Goal: Task Accomplishment & Management: Complete application form

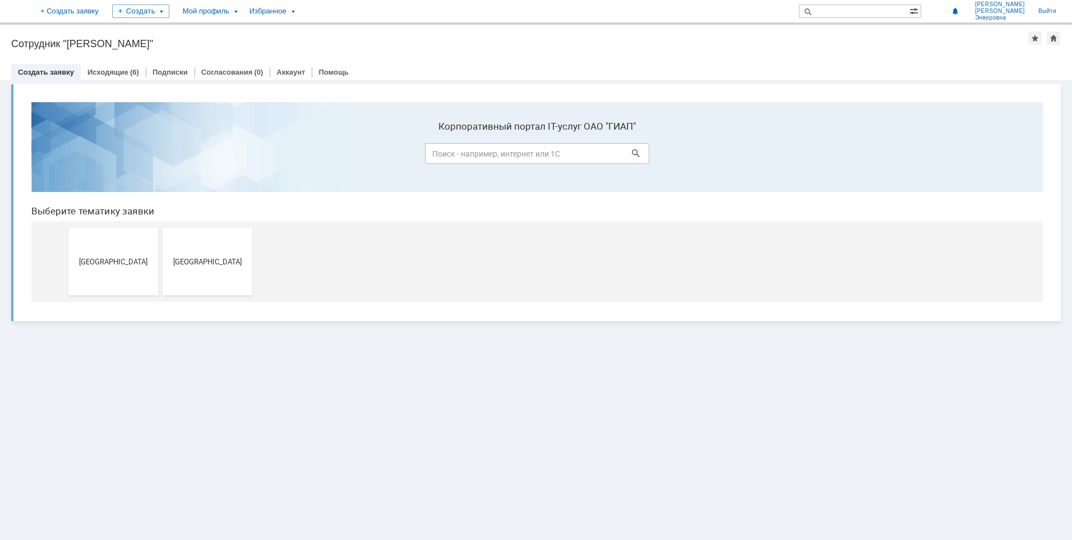
click at [618, 392] on div "Витрина услуг" at bounding box center [536, 310] width 1072 height 460
click at [98, 268] on button "Москва" at bounding box center [113, 261] width 90 height 67
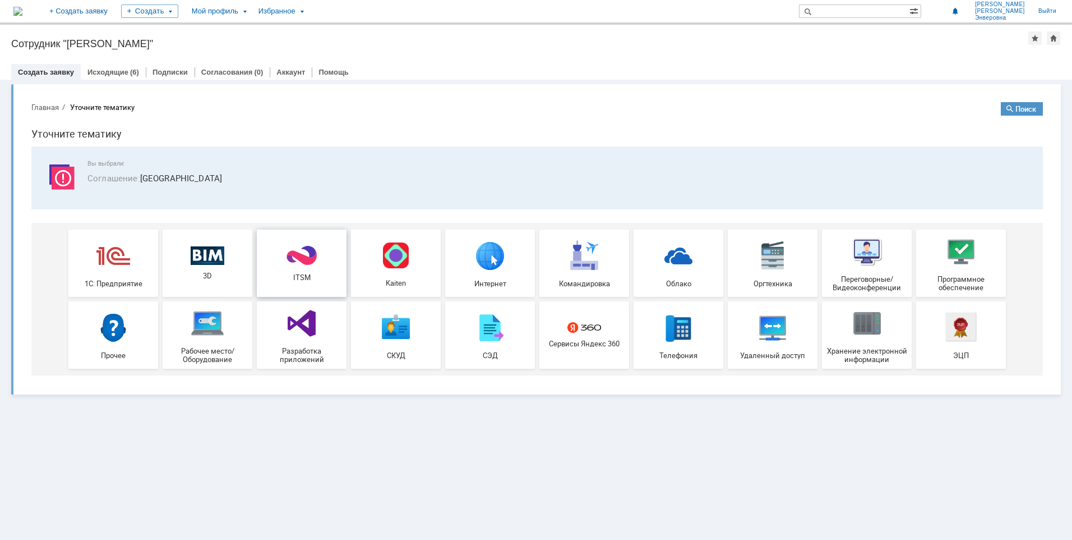
click at [319, 276] on span "ITSM" at bounding box center [301, 277] width 83 height 8
click at [121, 172] on span "Соглашение :" at bounding box center [113, 177] width 53 height 11
click at [35, 71] on link "Создать заявку" at bounding box center [46, 72] width 56 height 8
click at [47, 79] on div "Создать заявку" at bounding box center [46, 72] width 70 height 16
click at [106, 67] on div "Исходящие (6)" at bounding box center [113, 72] width 65 height 16
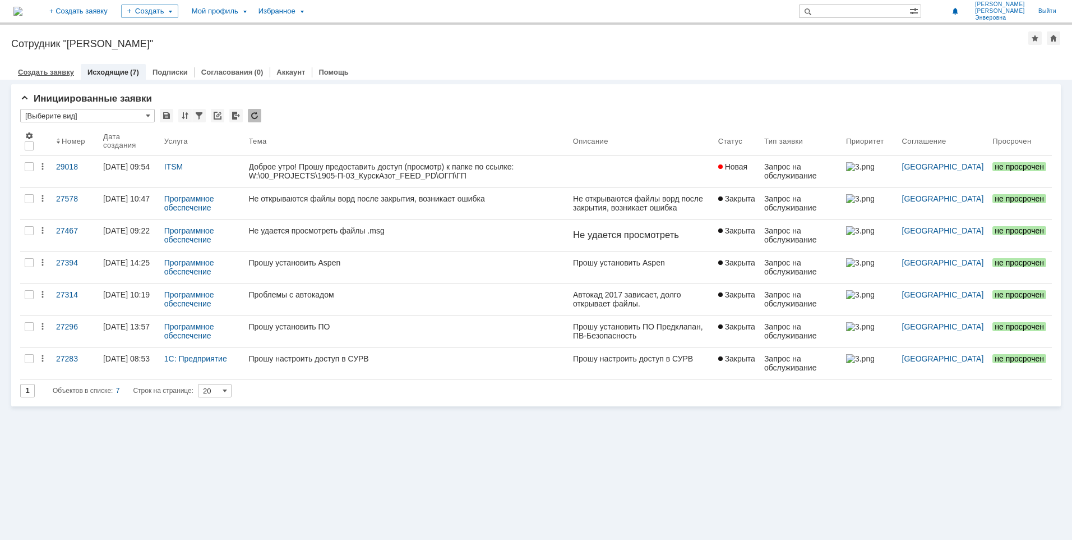
click at [38, 71] on link "Создать заявку" at bounding box center [46, 72] width 56 height 8
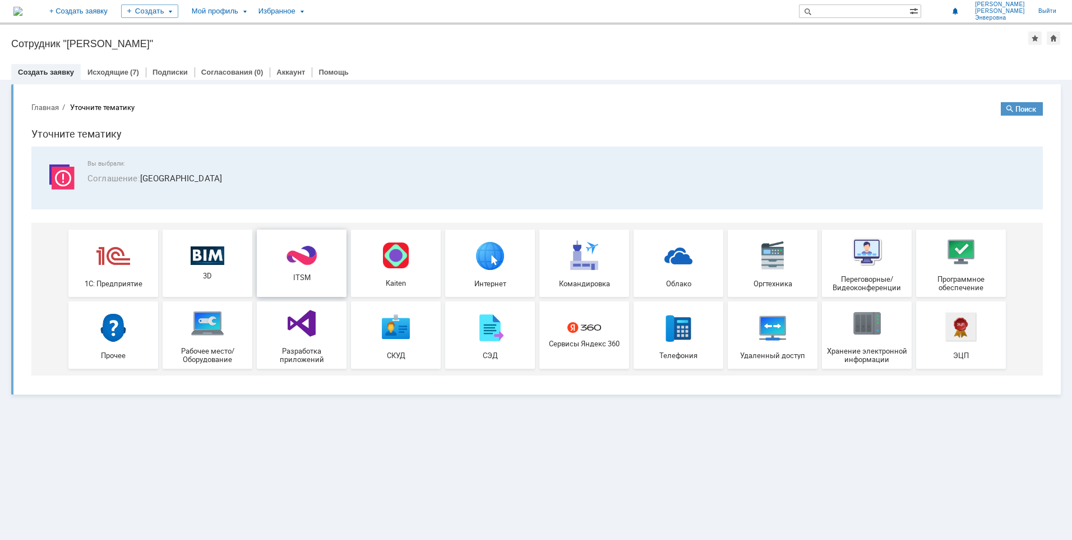
click at [310, 260] on img at bounding box center [302, 256] width 34 height 22
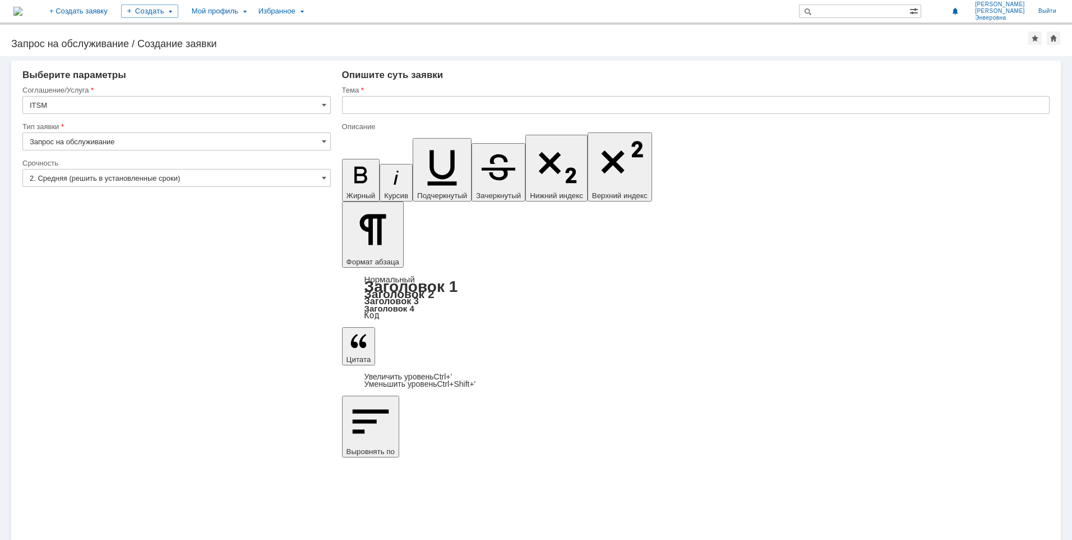
click at [318, 140] on input "Запрос на обслуживание" at bounding box center [176, 141] width 308 height 18
click at [325, 139] on span at bounding box center [324, 141] width 4 height 9
click at [326, 144] on input "Запрос на обслуживание" at bounding box center [176, 141] width 308 height 18
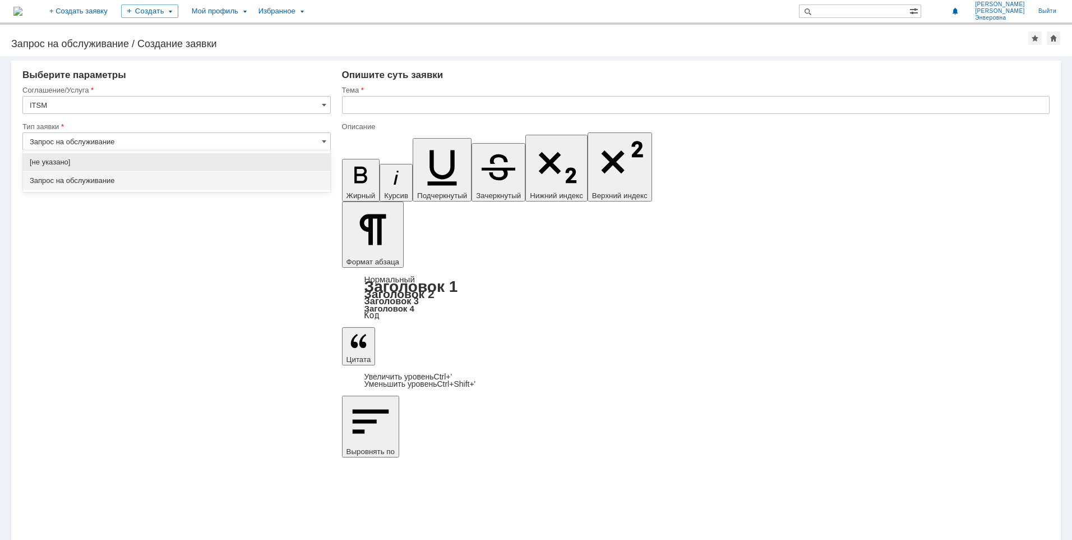
click at [326, 144] on input "Запрос на обслуживание" at bounding box center [176, 141] width 308 height 18
type input "Запрос на обслуживание"
click at [395, 108] on input "text" at bounding box center [696, 105] width 708 height 18
type input "G"
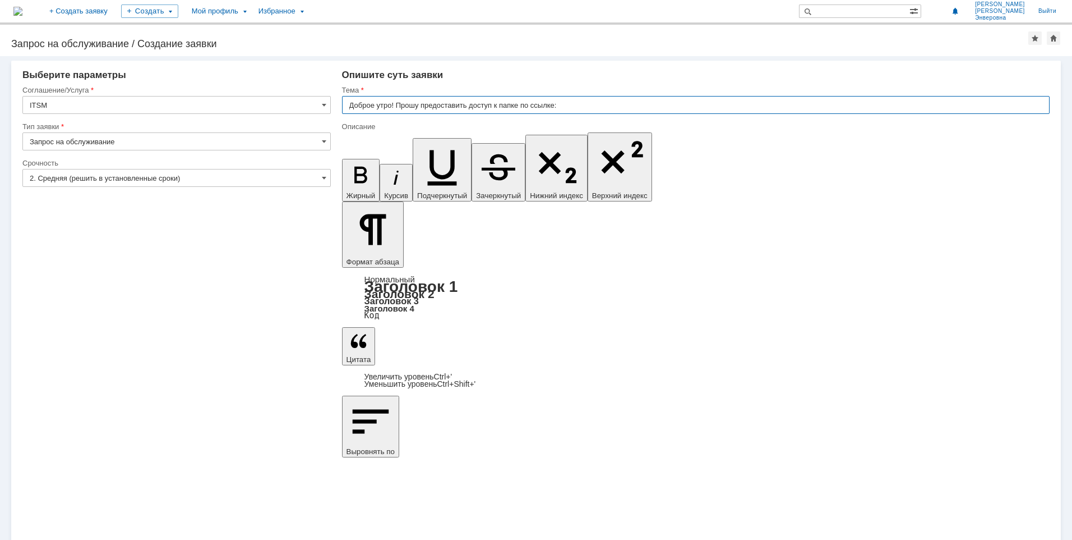
click at [494, 104] on input "Доброе утро! Прошу предоставить доступ к папке по ссылке:" at bounding box center [696, 105] width 708 height 18
type input "Доброе утро! Прошу предоставить доступ (просмотр) к папке по ссылке:"
click at [617, 102] on input "Доброе утро! Прошу предоставить доступ (просмотр) к папке по ссылке:" at bounding box center [696, 105] width 708 height 18
drag, startPoint x: 612, startPoint y: 108, endPoint x: 340, endPoint y: 118, distance: 271.6
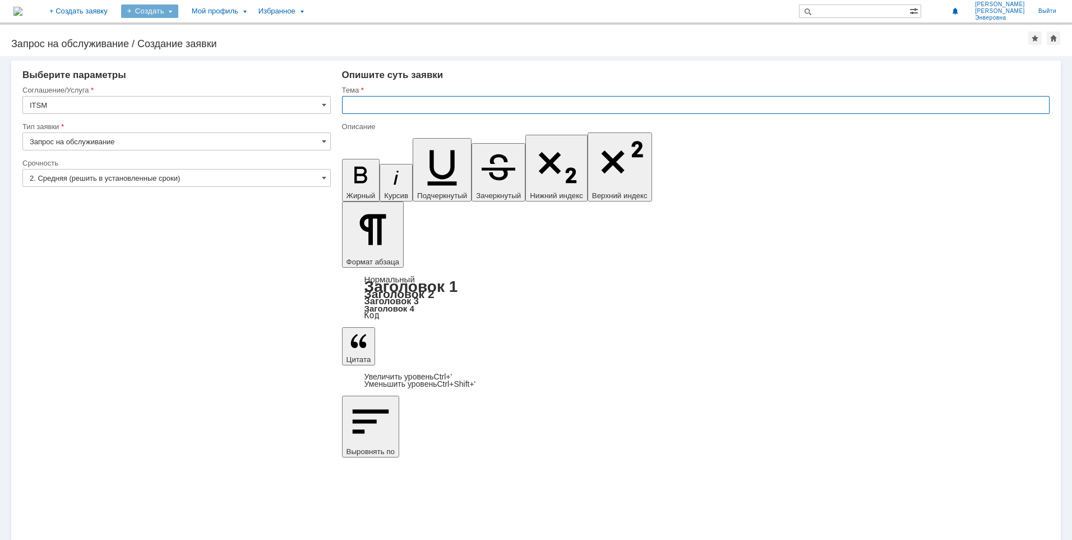
click at [178, 11] on div "Создать" at bounding box center [149, 10] width 57 height 13
click at [188, 31] on link "Заявка" at bounding box center [165, 33] width 85 height 13
click at [391, 107] on input "text" at bounding box center [696, 105] width 708 height 18
paste input "Доброе утро! Прошу предоставить доступ (просмотр) к папке по ссылке:"
type input "Доброе утро! Прошу предоставить доступ (просмотр) к папке по ссылке:"
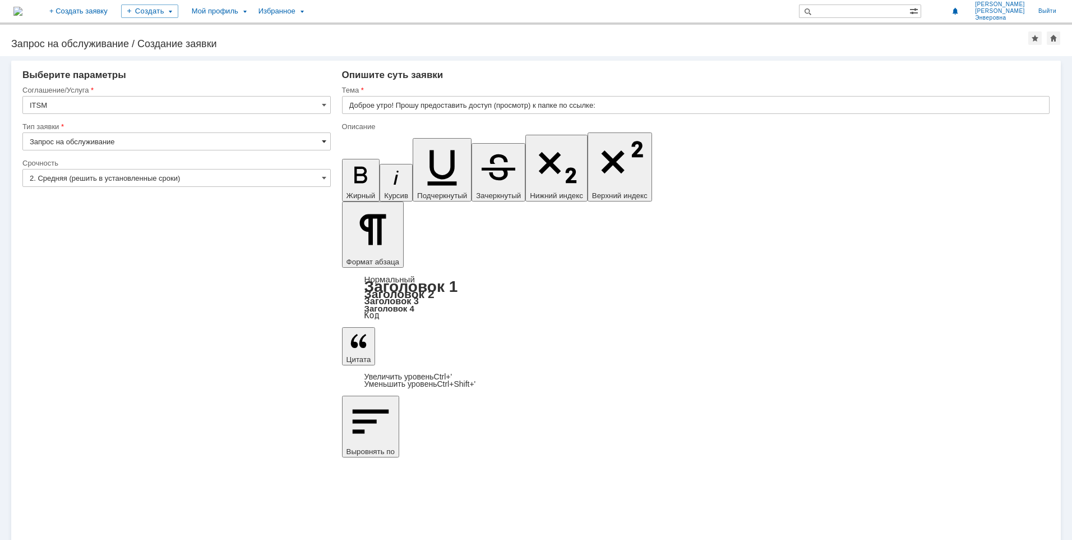
click at [324, 143] on span at bounding box center [324, 141] width 4 height 9
click at [635, 107] on input "Доброе утро! Прошу предоставить доступ (просмотр) к папке по ссылке:" at bounding box center [696, 105] width 708 height 18
type input "Запрос на обслуживание"
paste input "W:\00_PROJECTS\1905-П-03_КурскАзот_FEED_PD\ОГП\ГП"
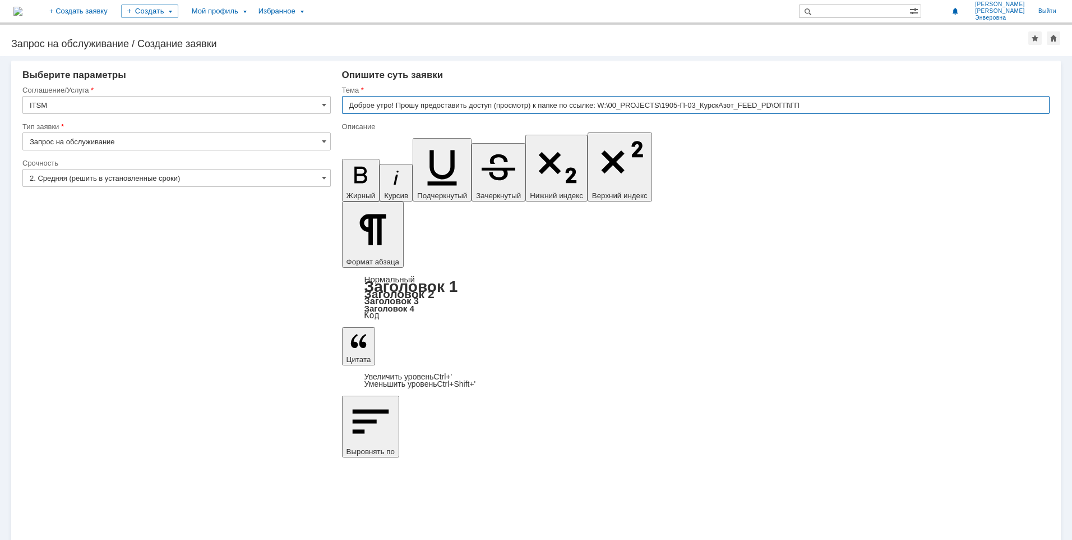
type input "Доброе утро! Прошу предоставить доступ (просмотр) к папке по ссылке: W:\00_PROJ…"
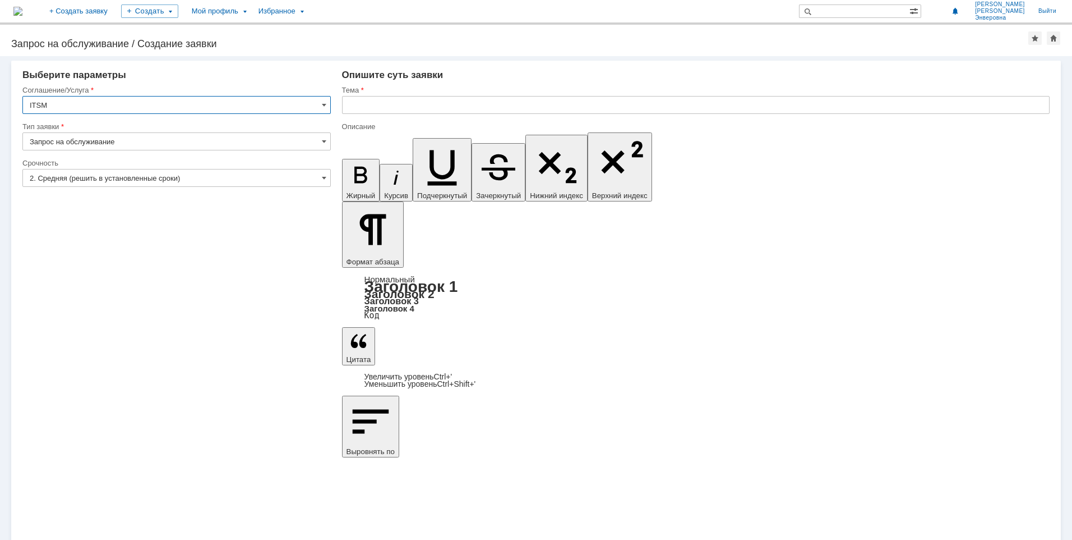
click at [350, 349] on div "Внимание! Выберите параметры Соглашение/Услуга ITSM Тип заявки Запрос на обслуж…" at bounding box center [536, 297] width 1072 height 483
